Goal: Entertainment & Leisure: Browse casually

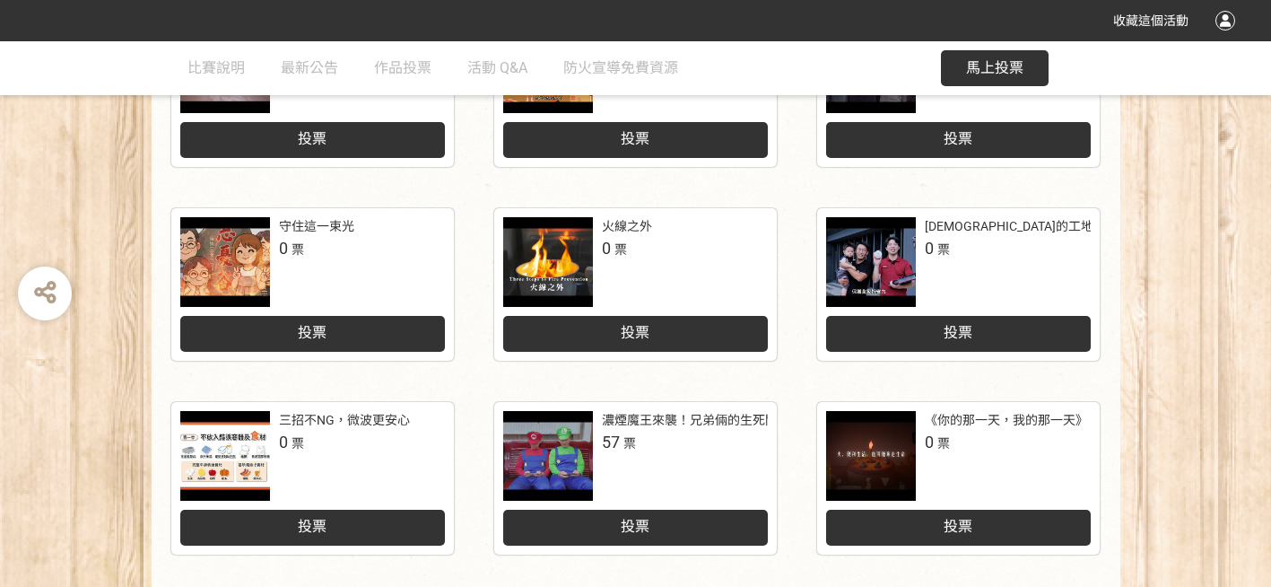
scroll to position [973, 0]
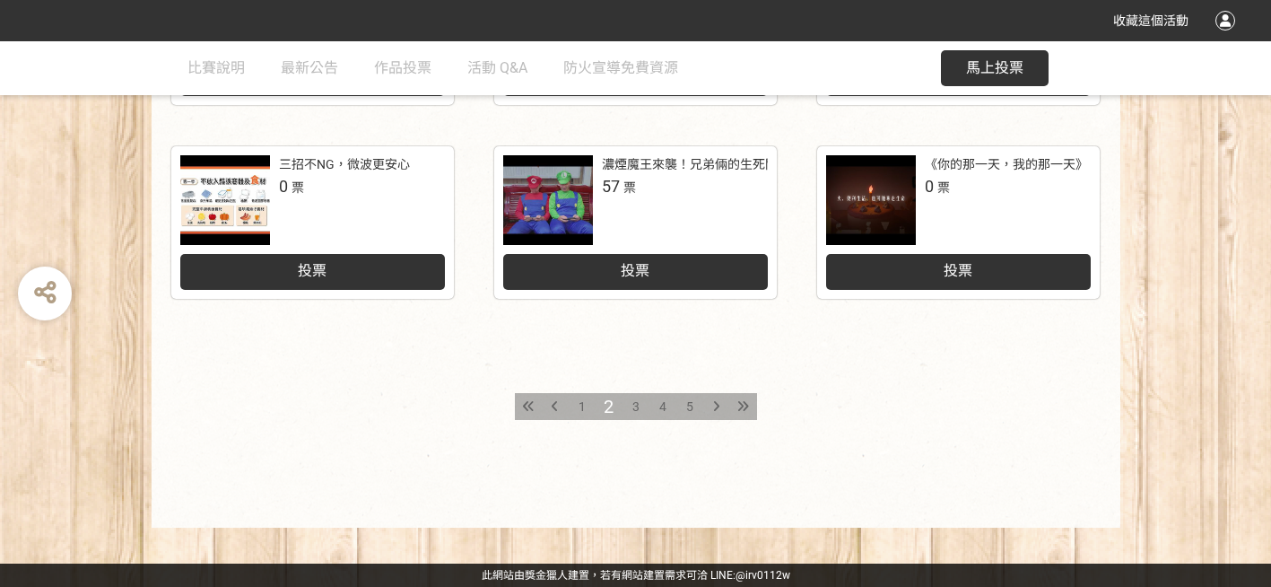
click at [589, 405] on div "1" at bounding box center [582, 406] width 27 height 27
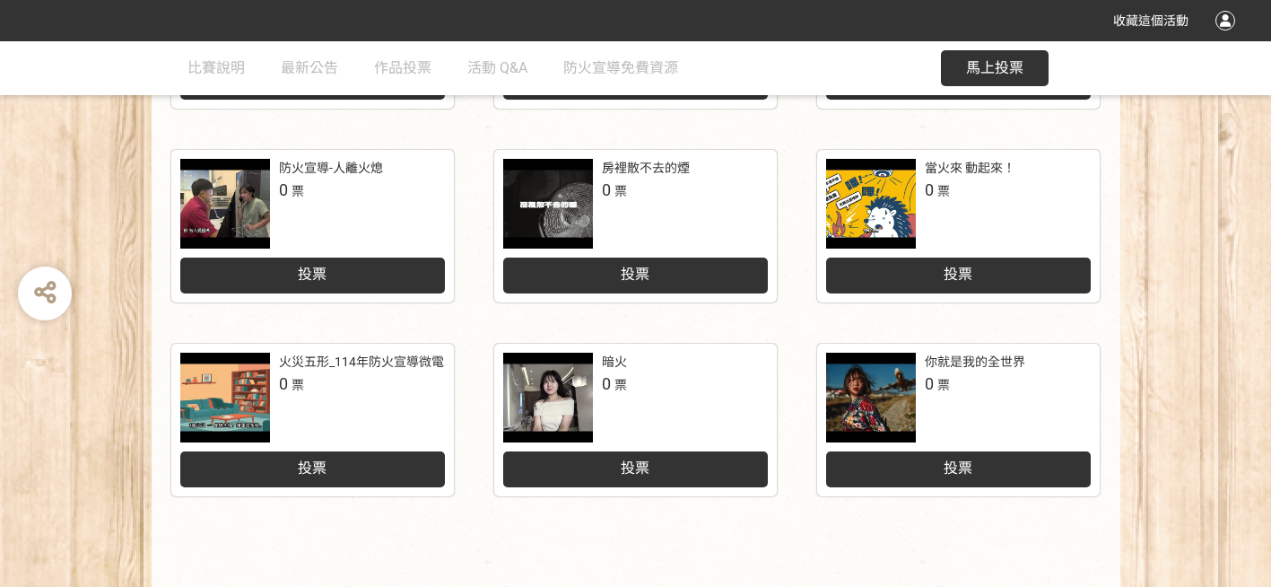
scroll to position [807, 0]
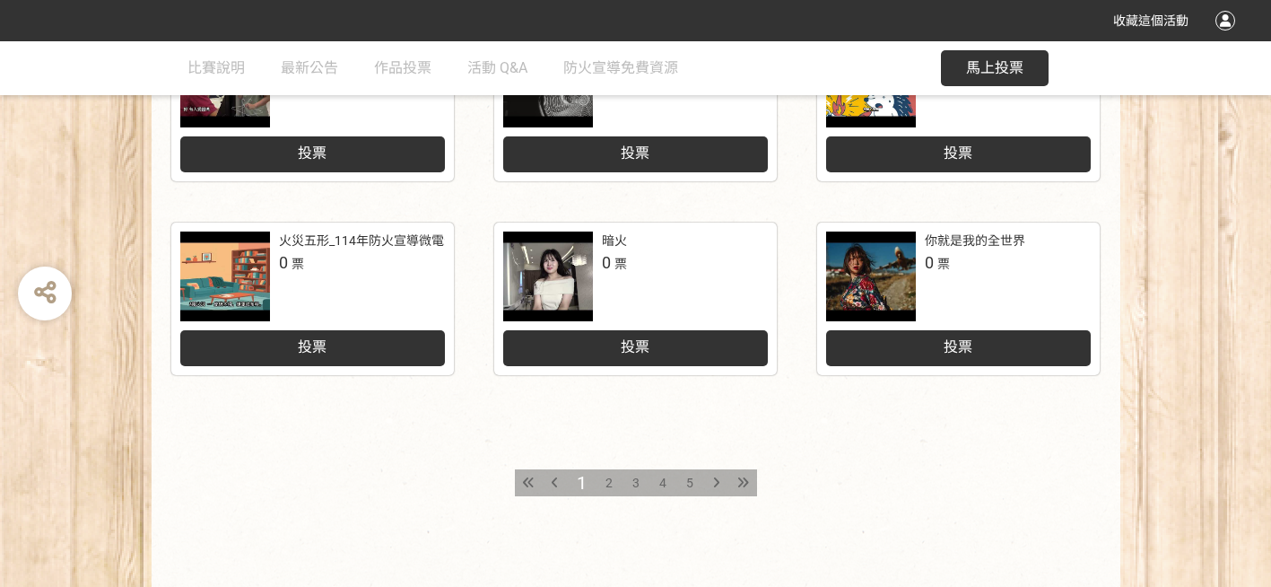
click at [607, 483] on span "2" at bounding box center [608, 482] width 7 height 14
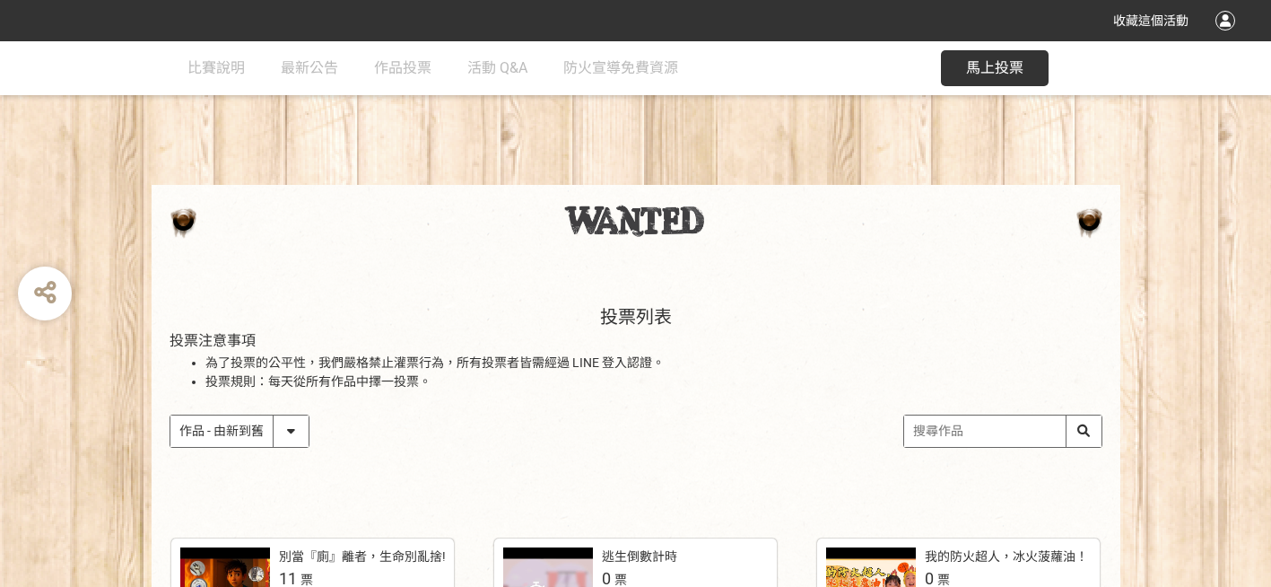
click at [288, 430] on select "作品 - 由新到舊 作品 - 由舊到新 票數 - 由多到少 票數 - 由少到多" at bounding box center [239, 430] width 138 height 31
select select "vote"
click at [170, 415] on select "作品 - 由新到舊 作品 - 由舊到新 票數 - 由多到少 票數 - 由少到多" at bounding box center [239, 430] width 138 height 31
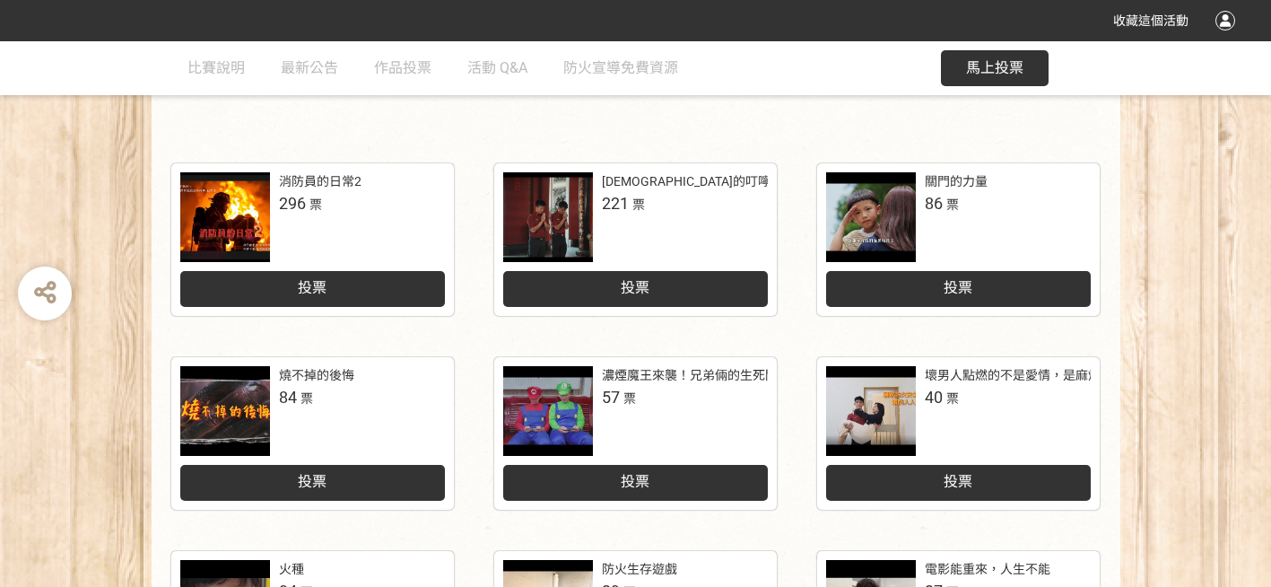
scroll to position [448, 0]
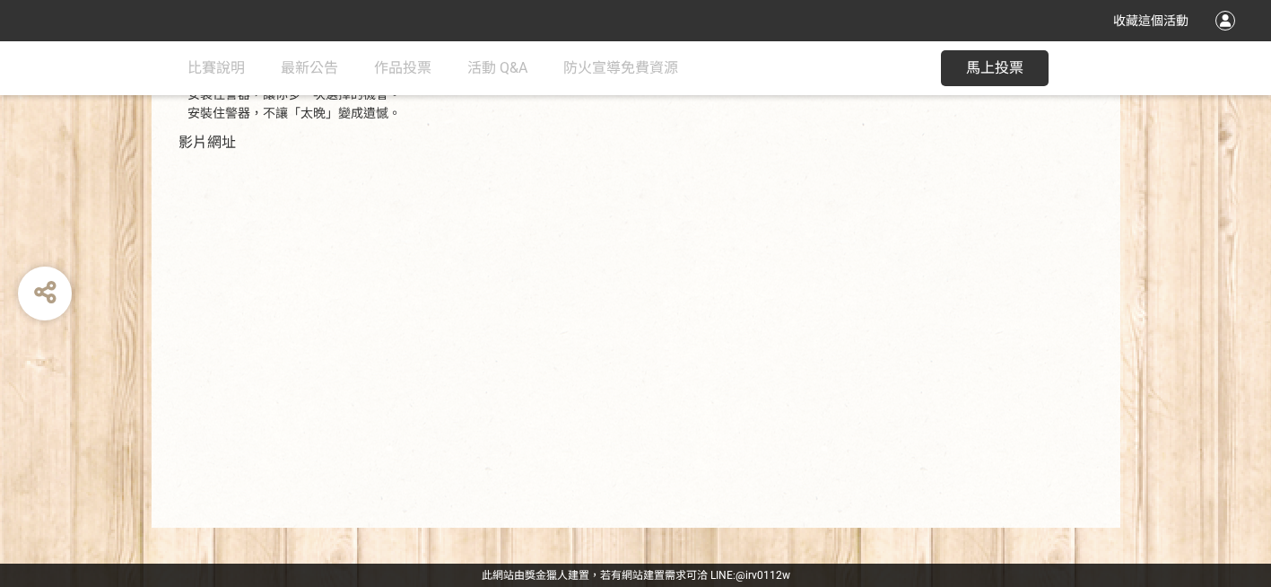
scroll to position [480, 0]
